Goal: Task Accomplishment & Management: Use online tool/utility

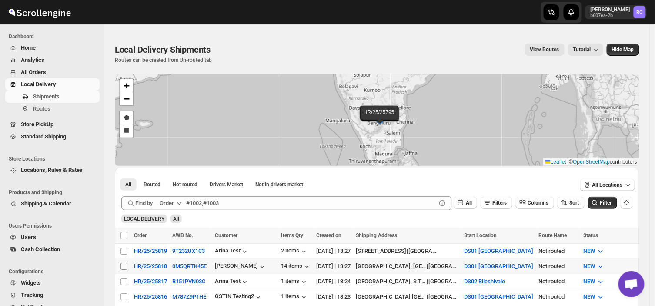
click at [123, 263] on input "Select shipment" at bounding box center [124, 266] width 7 height 7
checkbox input "true"
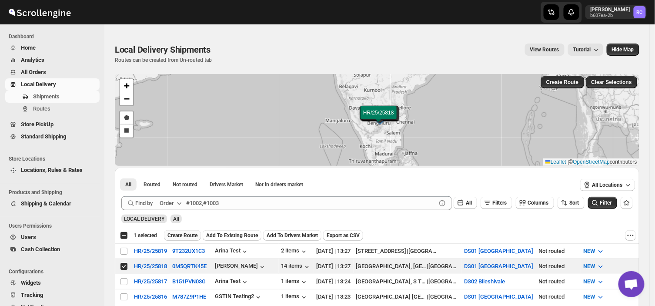
click at [186, 231] on button "Create Route" at bounding box center [182, 235] width 37 height 10
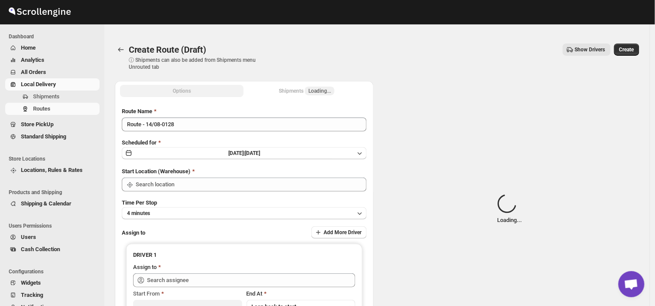
type input "DS01 [GEOGRAPHIC_DATA]"
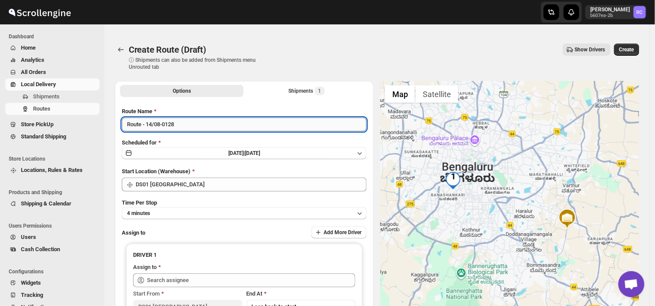
click at [181, 123] on input "Route - 14/08-0128" at bounding box center [244, 124] width 245 height 14
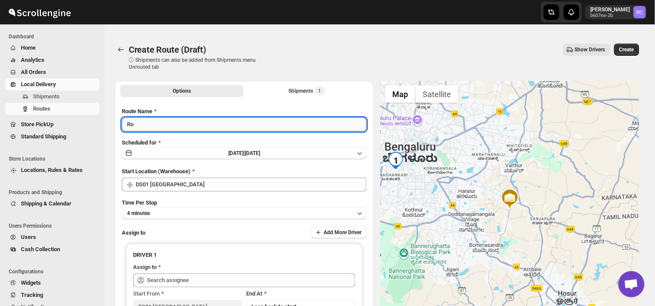
type input "R"
type input "Order no 25818"
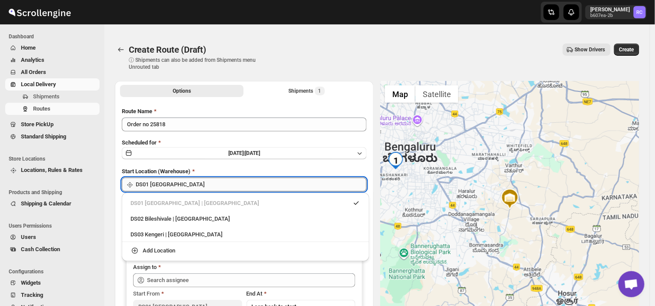
click at [186, 184] on input "DS01 [GEOGRAPHIC_DATA]" at bounding box center [251, 184] width 231 height 14
click at [153, 232] on div "DS03 Kengeri | [GEOGRAPHIC_DATA]" at bounding box center [246, 234] width 230 height 9
type input "DS03 Kengeri"
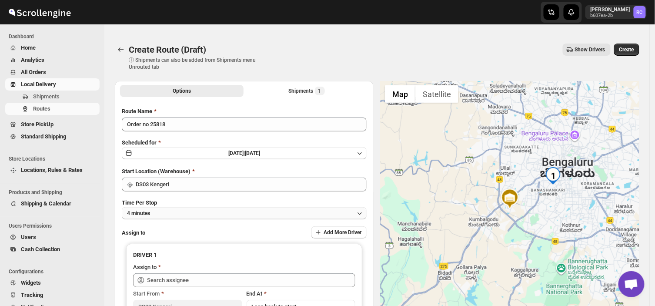
click at [162, 214] on button "4 minutes" at bounding box center [244, 213] width 245 height 12
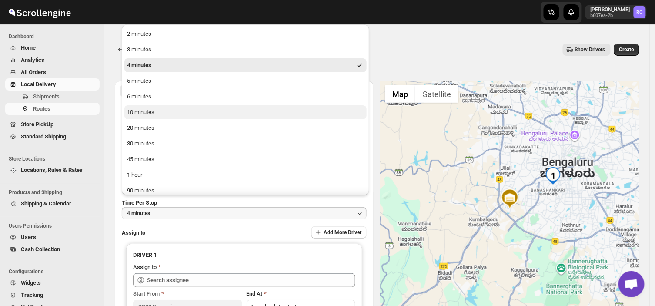
click at [157, 113] on button "10 minutes" at bounding box center [245, 112] width 242 height 14
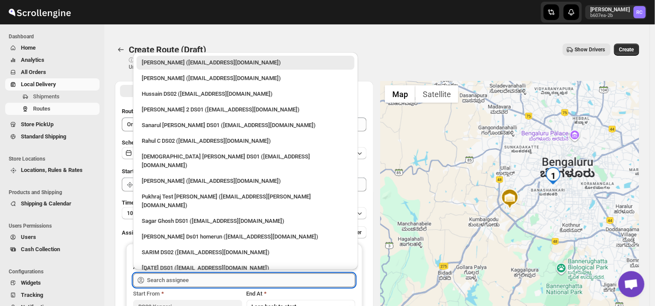
click at [221, 278] on input "text" at bounding box center [251, 280] width 208 height 14
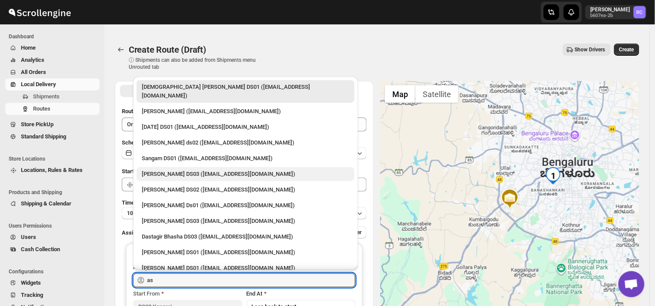
click at [172, 170] on div "[PERSON_NAME] DS03 ([EMAIL_ADDRESS][DOMAIN_NAME])" at bounding box center [246, 174] width 208 height 9
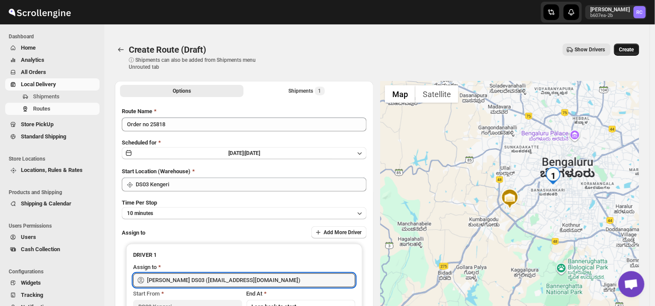
type input "[PERSON_NAME] DS03 ([EMAIL_ADDRESS][DOMAIN_NAME])"
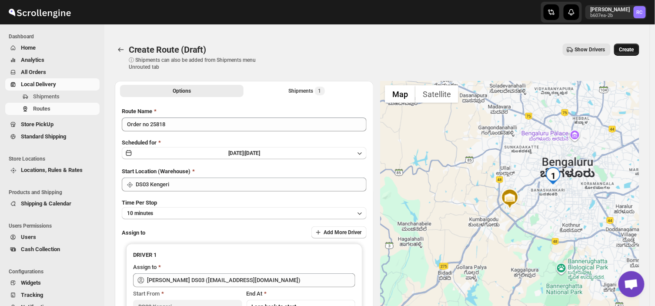
click at [635, 45] on button "Create" at bounding box center [626, 50] width 25 height 12
